Goal: Register for event/course

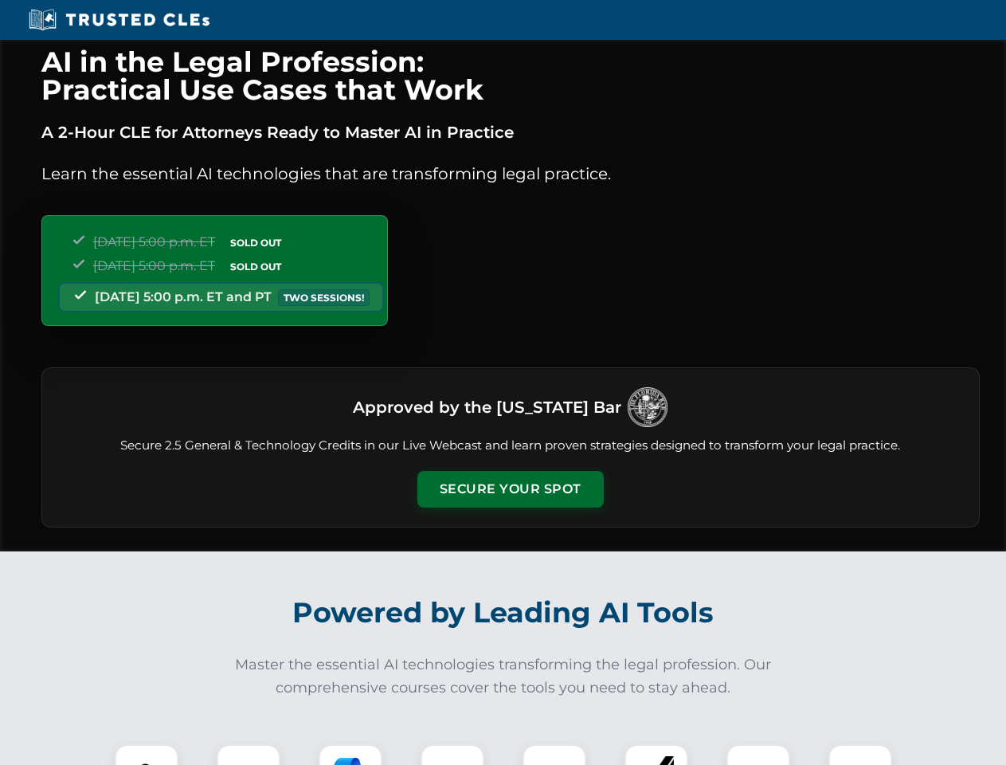
click at [510, 489] on button "Secure Your Spot" at bounding box center [510, 489] width 186 height 37
click at [147, 754] on img at bounding box center [146, 776] width 46 height 46
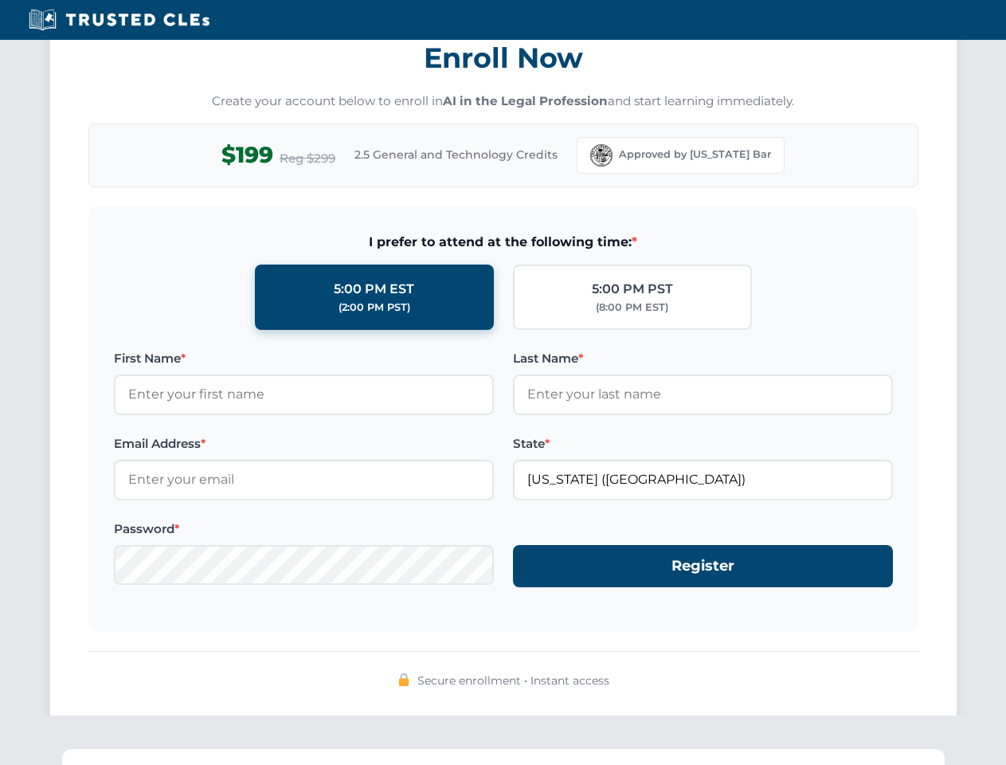
scroll to position [1563, 0]
